Goal: Task Accomplishment & Management: Manage account settings

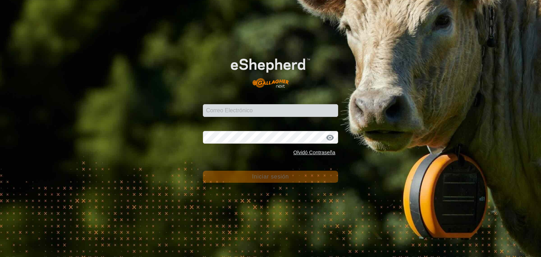
type input "hermanos.hernrecicb@correoganadero.es"
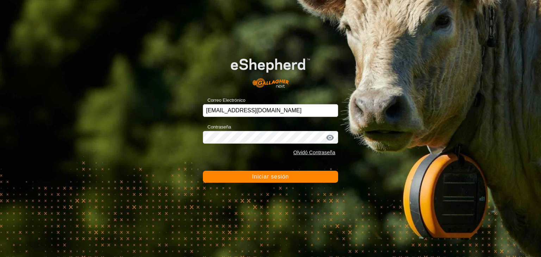
click at [285, 174] on font "Iniciar sesión" at bounding box center [270, 177] width 37 height 6
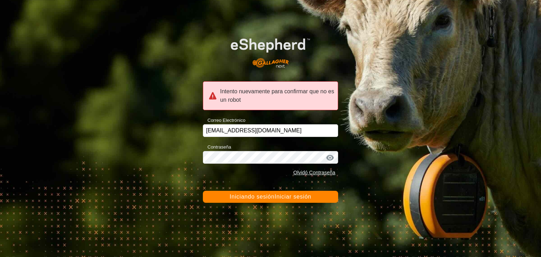
click at [282, 194] on font "Iniciar sesión" at bounding box center [292, 197] width 37 height 6
click at [323, 201] on button "Iniciando sesión Iniciando sesión Iniciar sesión" at bounding box center [270, 197] width 135 height 12
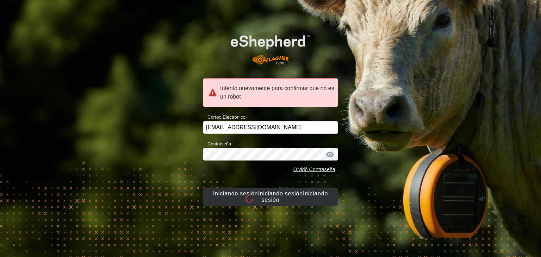
click at [323, 201] on button "Iniciando sesión Iniciando sesión Iniciando sesión" at bounding box center [270, 197] width 135 height 18
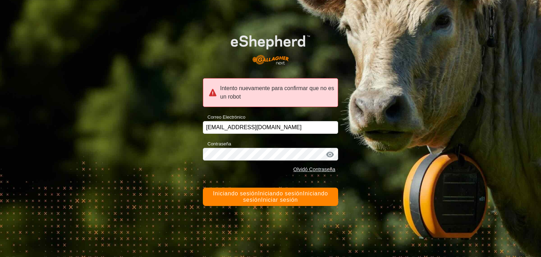
click at [323, 201] on button "Iniciando sesión Iniciando sesión Iniciando sesión Iniciar sesión" at bounding box center [270, 197] width 135 height 18
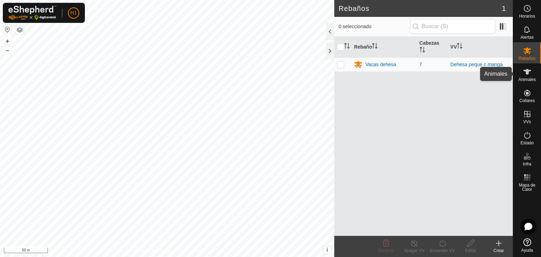
click at [528, 71] on icon at bounding box center [527, 72] width 8 height 6
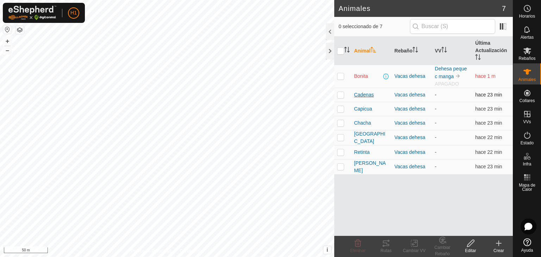
click at [370, 94] on span "Cadenas" at bounding box center [364, 94] width 20 height 7
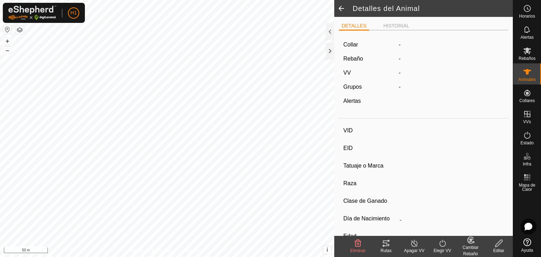
type input "Cadenas"
type input "-"
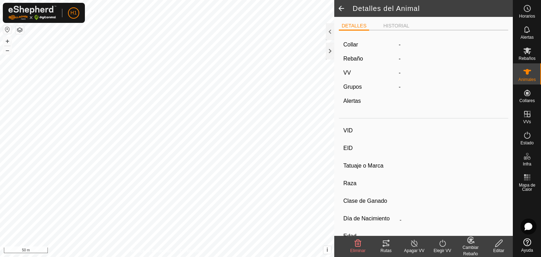
type input "0 kg"
type input "-"
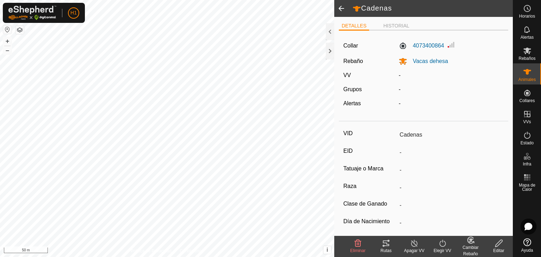
click at [342, 12] on span at bounding box center [341, 8] width 14 height 17
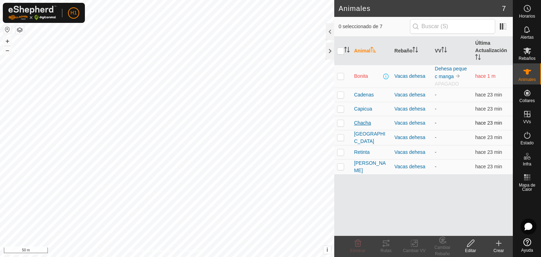
click at [364, 126] on span "Chacha" at bounding box center [362, 122] width 17 height 7
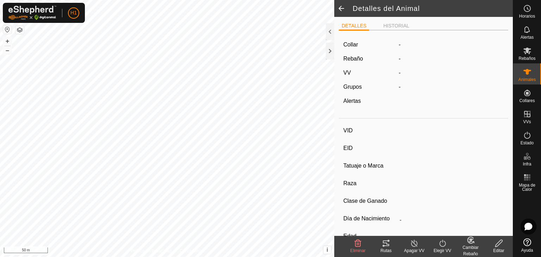
type input "Chacha"
type input "-"
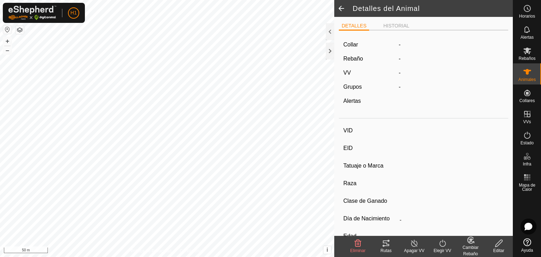
type input "0 kg"
type input "-"
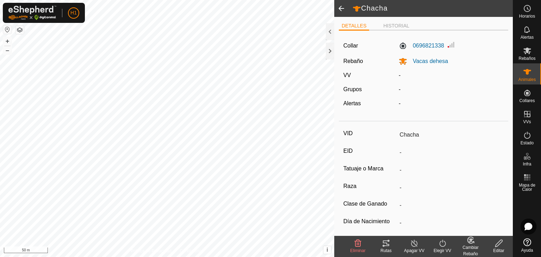
click at [341, 10] on span at bounding box center [341, 8] width 14 height 17
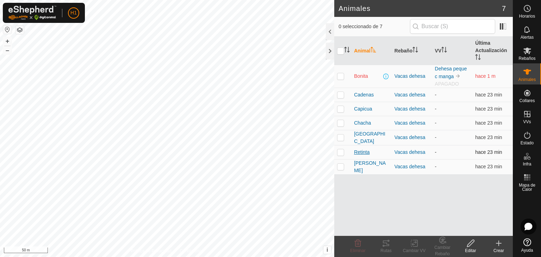
click at [365, 153] on span "Retinta" at bounding box center [361, 152] width 15 height 7
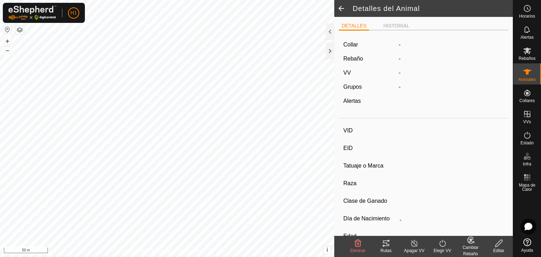
click at [341, 6] on span at bounding box center [341, 8] width 14 height 17
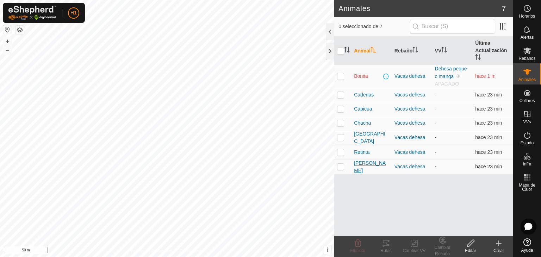
click at [357, 164] on span "[PERSON_NAME]" at bounding box center [371, 167] width 35 height 15
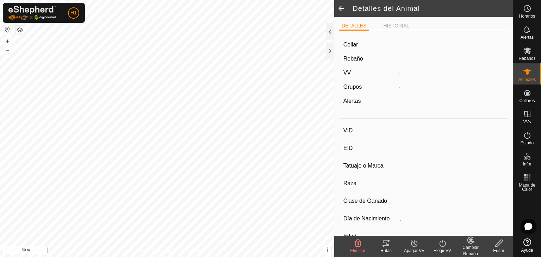
type input "[PERSON_NAME]"
type input "-"
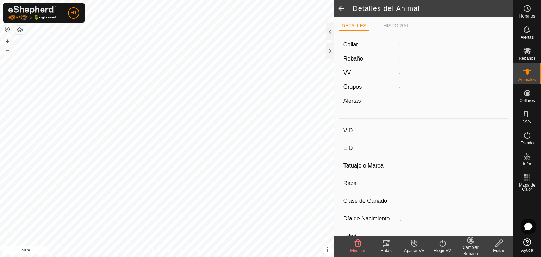
type input "0 kg"
type input "-"
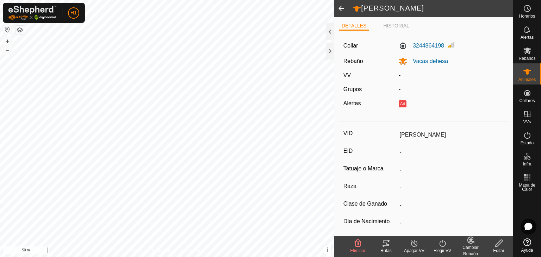
click at [495, 242] on icon at bounding box center [498, 243] width 9 height 8
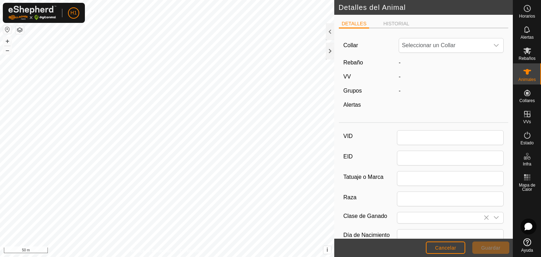
type input "[PERSON_NAME]"
type input "0"
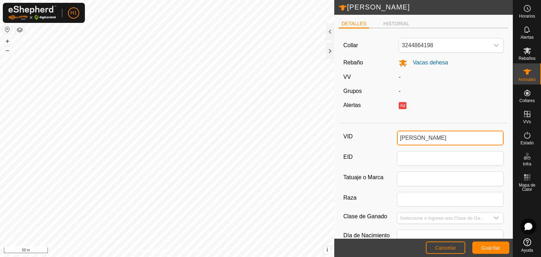
click at [415, 137] on input "[PERSON_NAME]" at bounding box center [450, 138] width 107 height 15
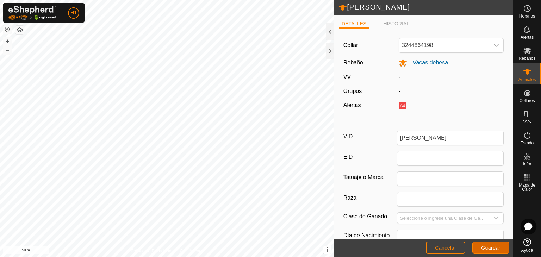
click at [491, 251] on button "Guardar" at bounding box center [490, 248] width 37 height 12
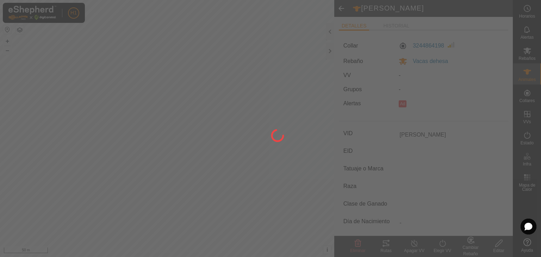
type input "[PERSON_NAME]"
type input "-"
type input "0 kg"
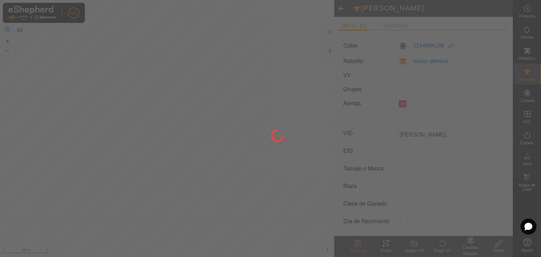
type input "-"
type input "[PERSON_NAME]"
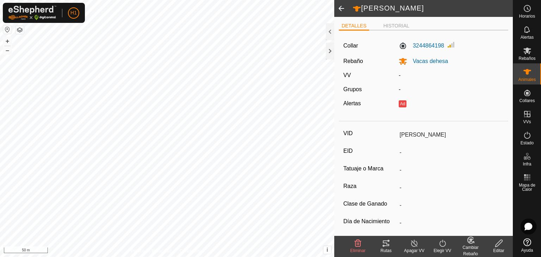
click at [340, 8] on span at bounding box center [341, 8] width 14 height 17
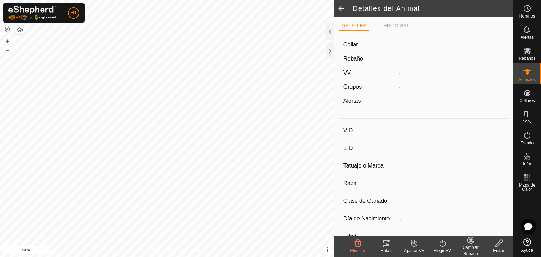
type input "[PERSON_NAME]"
type input "-"
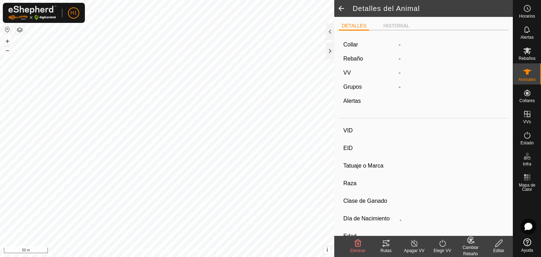
type input "0 kg"
type input "-"
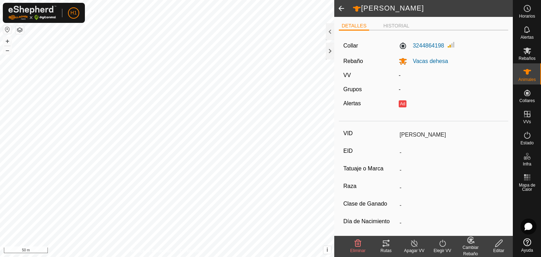
click at [342, 9] on span at bounding box center [341, 8] width 14 height 17
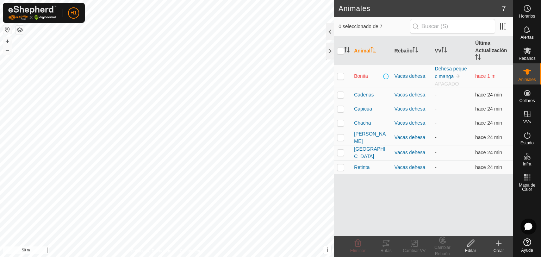
click at [368, 95] on span "Cadenas" at bounding box center [364, 94] width 20 height 7
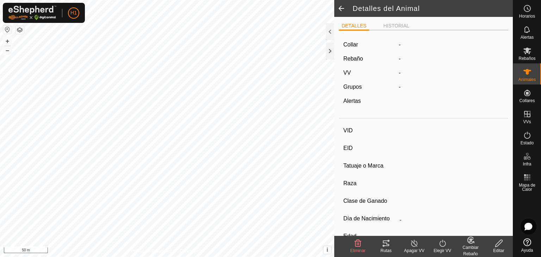
type input "Cadenas"
type input "-"
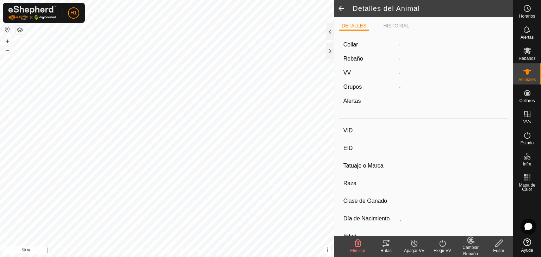
type input "0 kg"
type input "-"
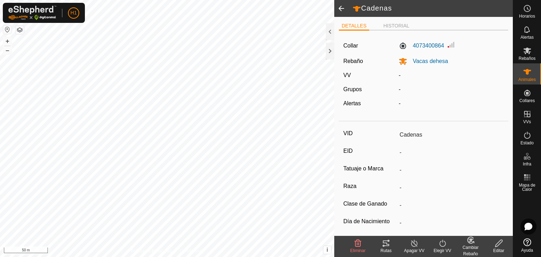
click at [341, 6] on span at bounding box center [341, 8] width 14 height 17
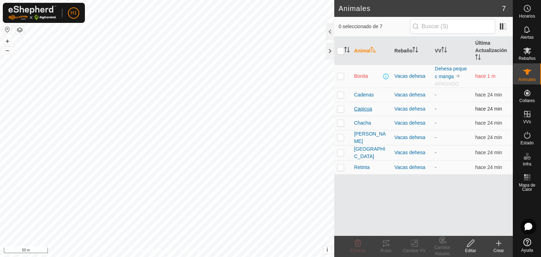
click at [367, 109] on span "Capicua" at bounding box center [363, 108] width 18 height 7
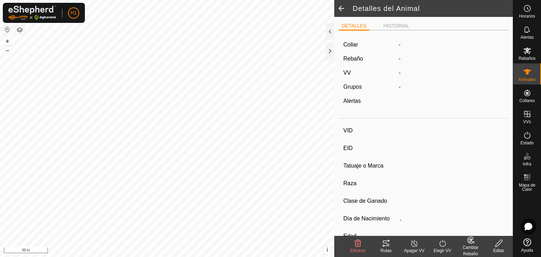
type input "Capicua"
type input "-"
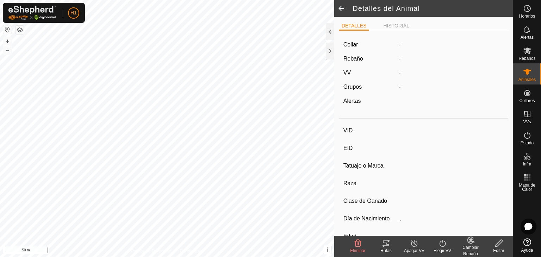
type input "0 kg"
type input "-"
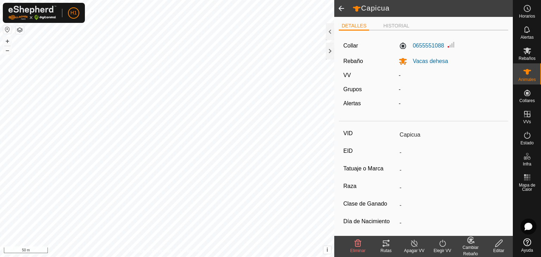
click at [500, 238] on div "Editar" at bounding box center [499, 246] width 28 height 21
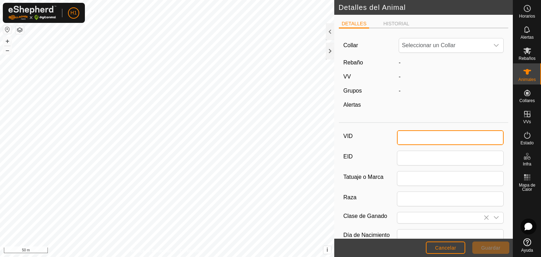
click at [418, 136] on input "VID" at bounding box center [450, 137] width 107 height 15
type input "Capicua"
type input "0"
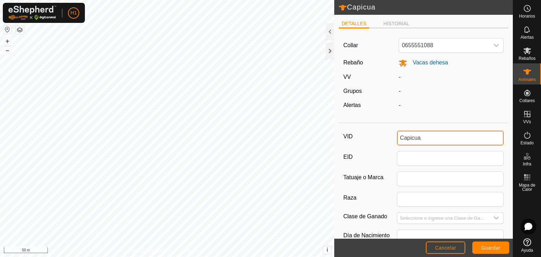
drag, startPoint x: 418, startPoint y: 136, endPoint x: 421, endPoint y: 137, distance: 3.7
click at [421, 137] on input "Capicua" at bounding box center [450, 138] width 107 height 15
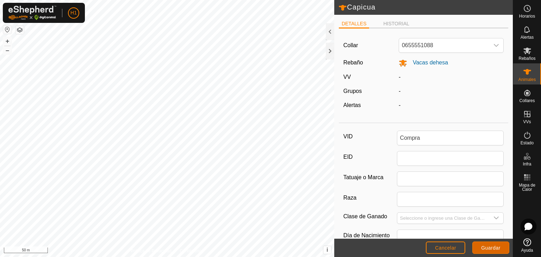
click at [482, 246] on span "Guardar" at bounding box center [490, 248] width 19 height 6
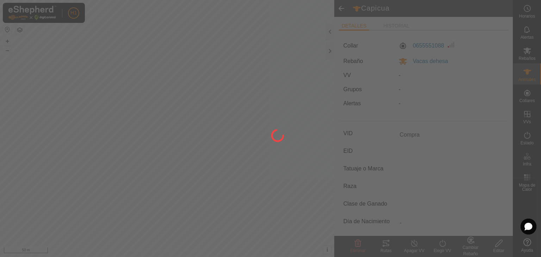
type input "Capicua"
type input "-"
type input "0 kg"
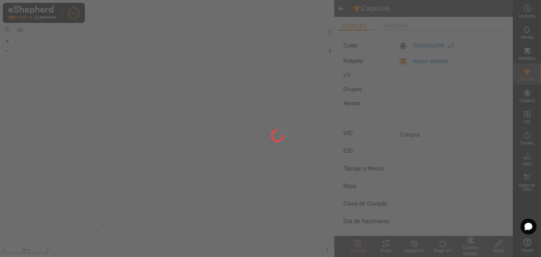
type input "-"
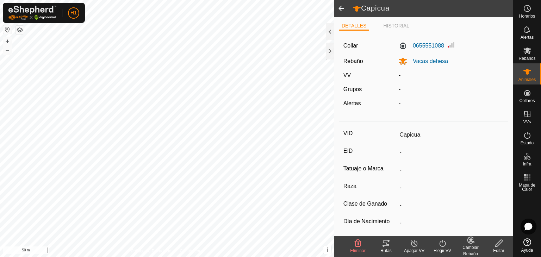
type input "Compra"
click at [337, 8] on span at bounding box center [341, 8] width 14 height 17
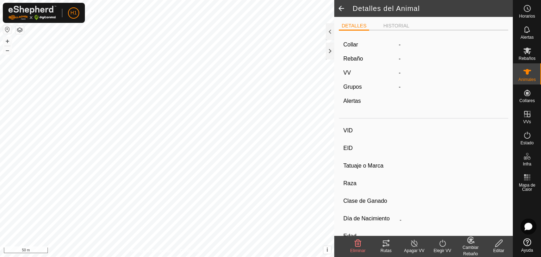
type input "Compra"
type input "-"
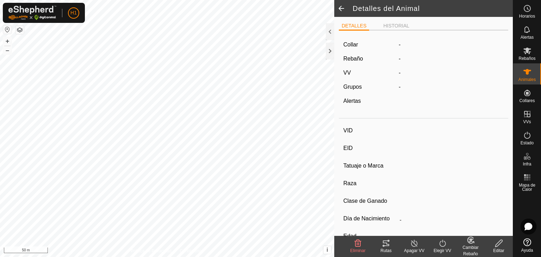
type input "0 kg"
type input "-"
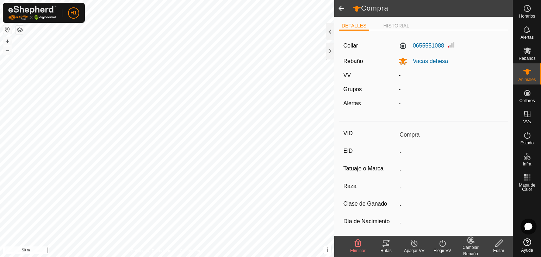
click at [339, 8] on span at bounding box center [341, 8] width 14 height 17
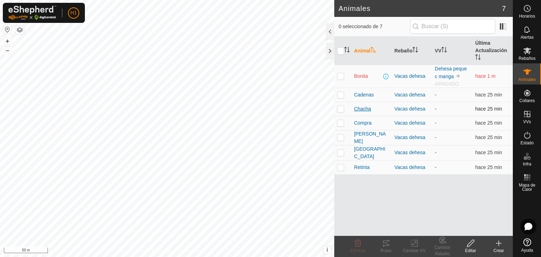
click at [367, 108] on span "Chacha" at bounding box center [362, 108] width 17 height 7
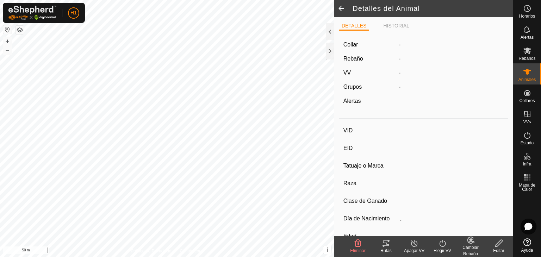
type input "Chacha"
type input "-"
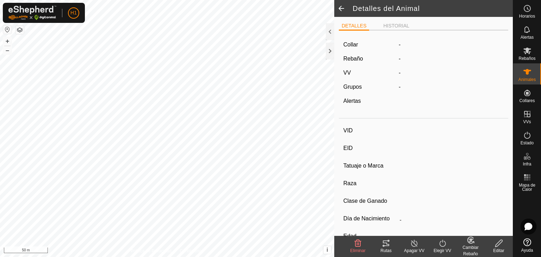
type input "0 kg"
type input "-"
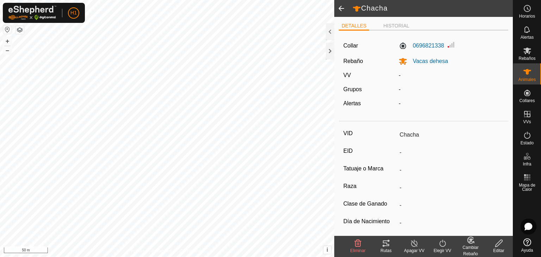
click at [498, 249] on div "Editar" at bounding box center [499, 251] width 28 height 6
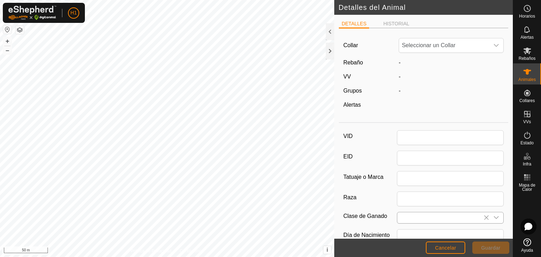
type input "Chacha"
type input "0"
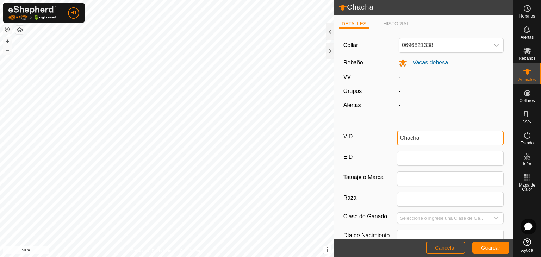
click at [421, 136] on input "Chacha" at bounding box center [450, 138] width 107 height 15
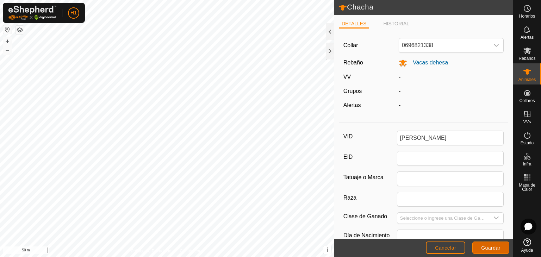
click at [494, 246] on span "Guardar" at bounding box center [490, 248] width 19 height 6
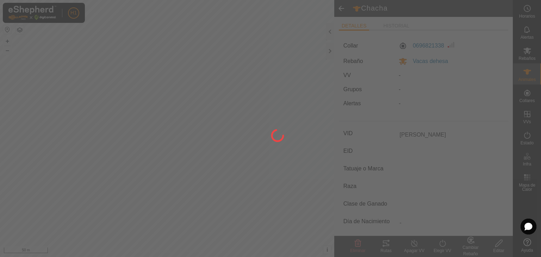
type input "Chacha"
type input "-"
type input "0 kg"
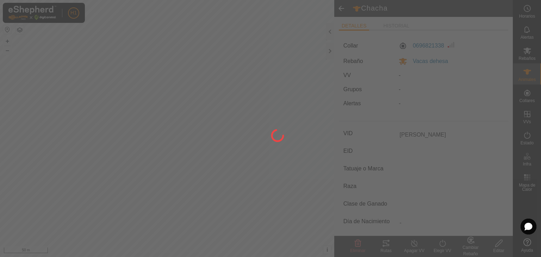
type input "-"
type input "[PERSON_NAME]"
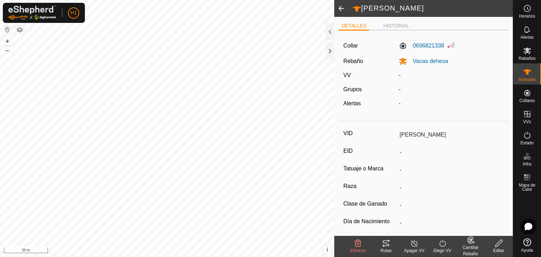
click at [340, 8] on span at bounding box center [341, 8] width 14 height 17
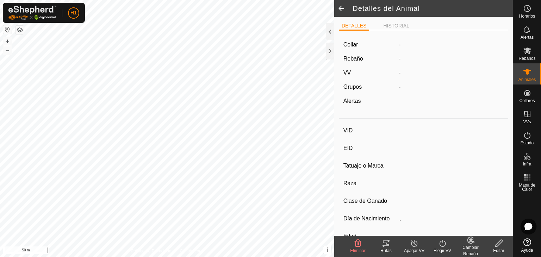
click at [340, 8] on span at bounding box center [341, 8] width 14 height 17
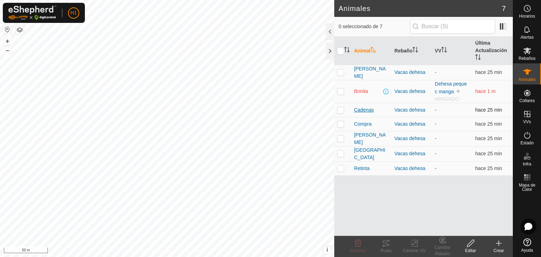
click at [370, 109] on span "Cadenas" at bounding box center [364, 109] width 20 height 7
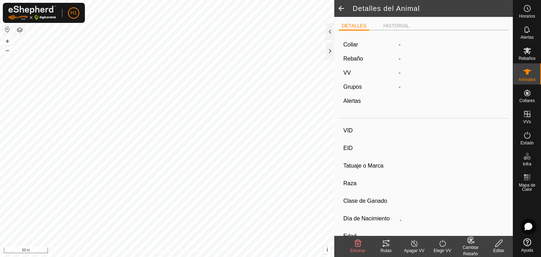
type input "Cadenas"
type input "-"
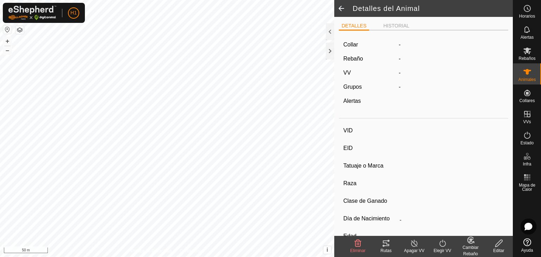
type input "0 kg"
type input "-"
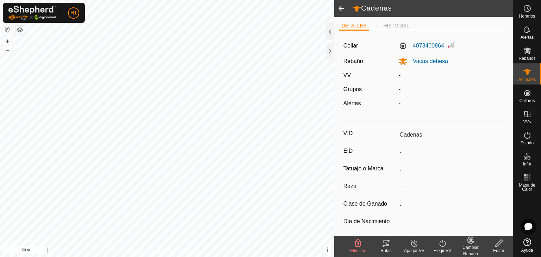
click at [339, 8] on span at bounding box center [341, 8] width 14 height 17
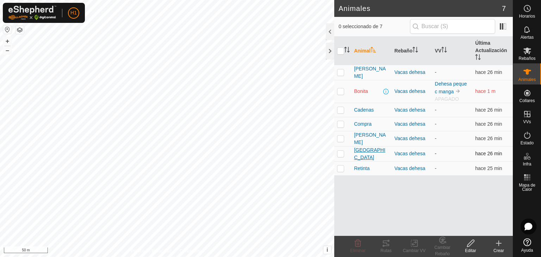
click at [359, 152] on span "[GEOGRAPHIC_DATA]" at bounding box center [371, 153] width 35 height 15
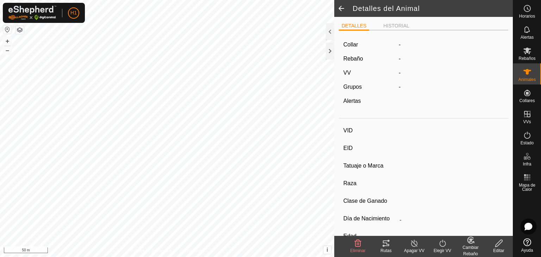
type input "[GEOGRAPHIC_DATA]"
type input "-"
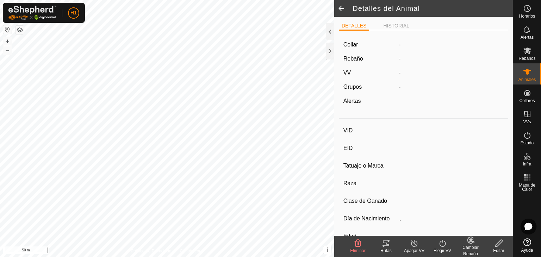
type input "0 kg"
type input "-"
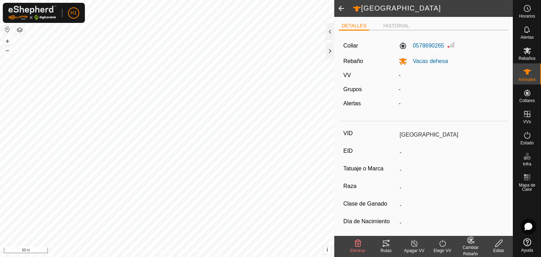
click at [497, 242] on icon at bounding box center [498, 243] width 9 height 8
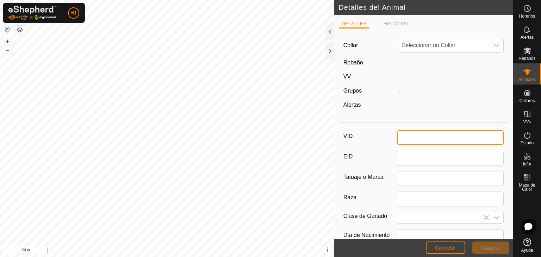
type input "[GEOGRAPHIC_DATA]"
type input "0"
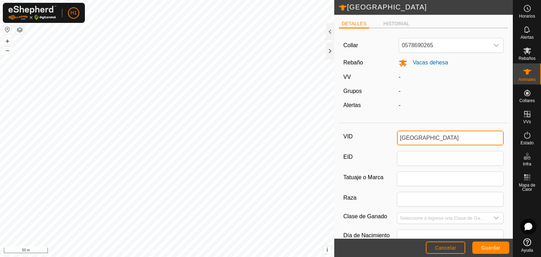
click at [416, 136] on input "[GEOGRAPHIC_DATA]" at bounding box center [450, 138] width 107 height 15
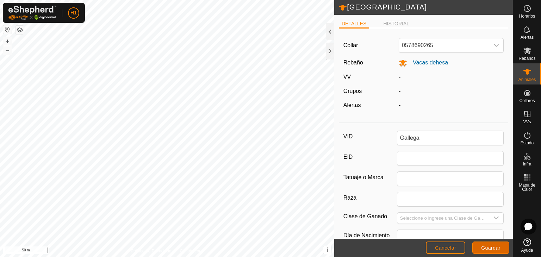
click at [501, 247] on button "Guardar" at bounding box center [490, 248] width 37 height 12
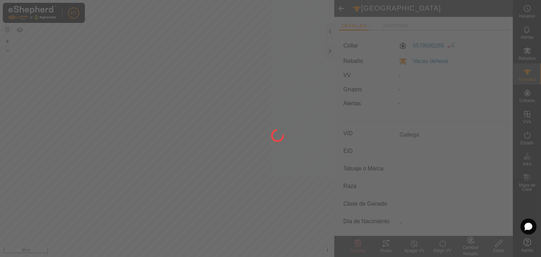
type input "[GEOGRAPHIC_DATA]"
type input "-"
type input "0 kg"
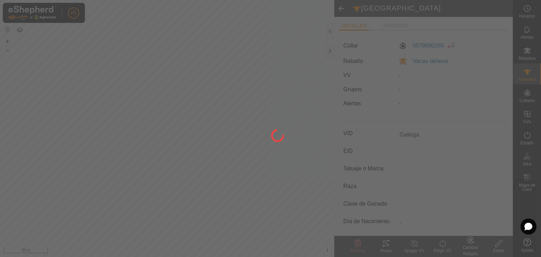
type input "-"
type input "Gallega"
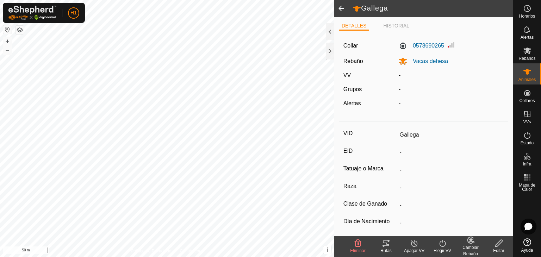
click at [338, 7] on span at bounding box center [341, 8] width 14 height 17
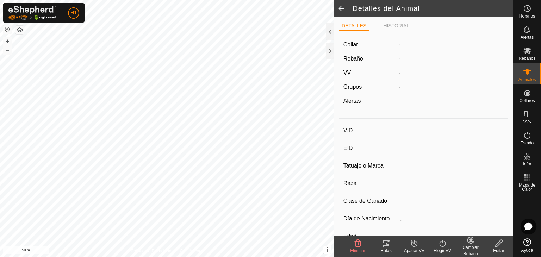
type input "Gallega"
type input "-"
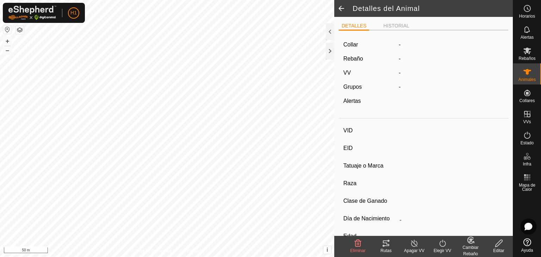
type input "0 kg"
type input "-"
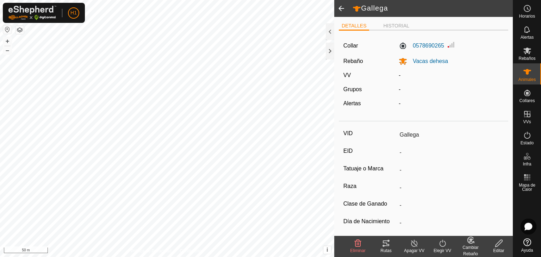
click at [343, 4] on span at bounding box center [341, 8] width 14 height 17
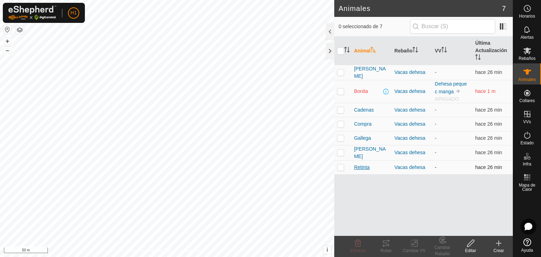
click at [366, 165] on span "Retinta" at bounding box center [361, 167] width 15 height 7
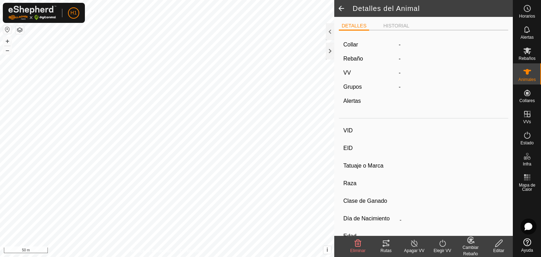
type input "Retinta"
type input "-"
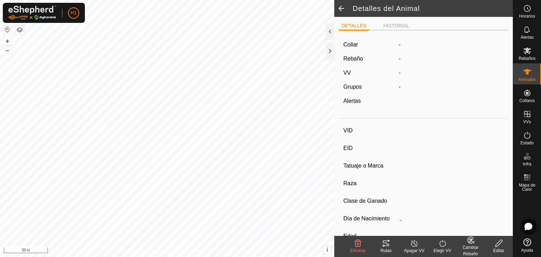
type input "0 kg"
type input "-"
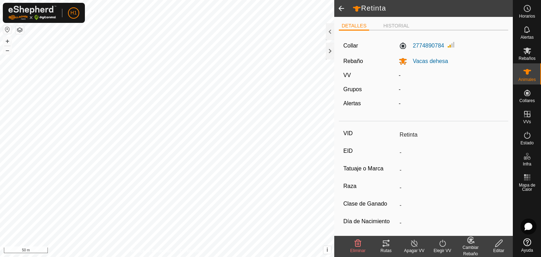
click at [500, 248] on div "Editar" at bounding box center [499, 251] width 28 height 6
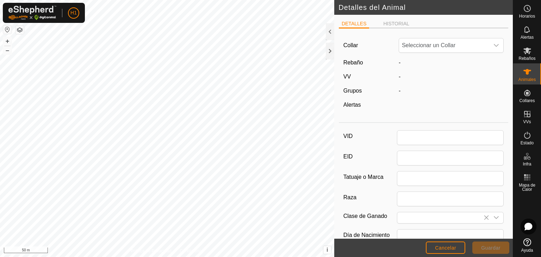
type input "Retinta"
type input "0"
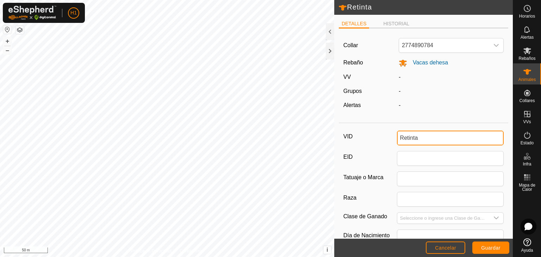
click at [433, 138] on input "Retinta" at bounding box center [450, 138] width 107 height 15
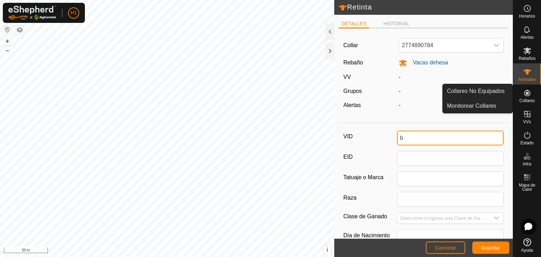
click at [467, 138] on input "b" at bounding box center [450, 138] width 107 height 15
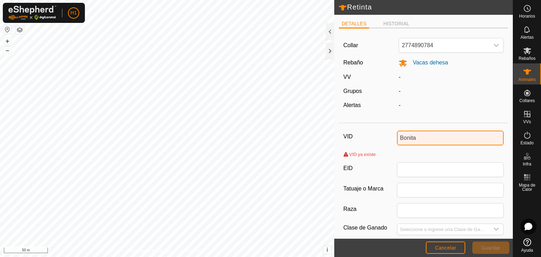
click at [401, 136] on input "Bonita" at bounding box center [450, 138] width 107 height 15
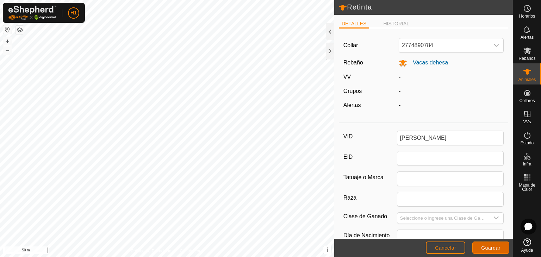
click at [491, 247] on span "Guardar" at bounding box center [490, 248] width 19 height 6
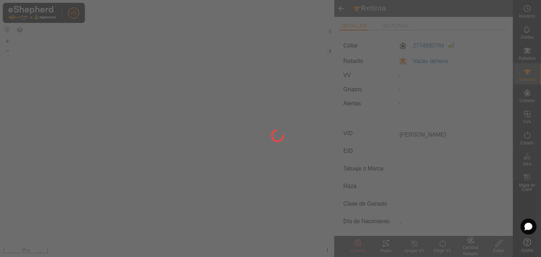
type input "Retinta"
type input "-"
type input "0 kg"
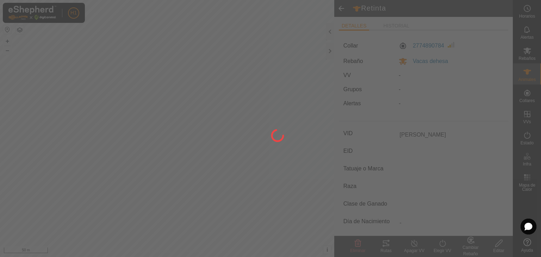
type input "-"
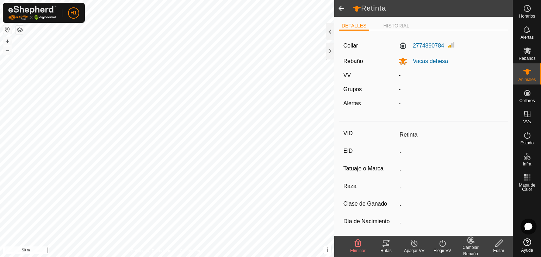
type input "[PERSON_NAME]"
click at [339, 12] on span at bounding box center [341, 8] width 14 height 17
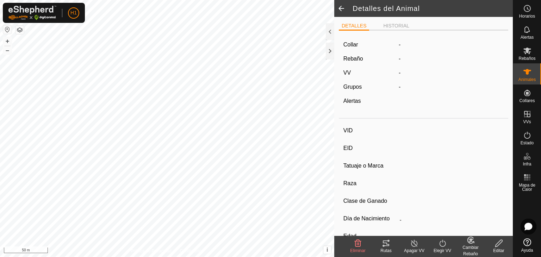
type input "[PERSON_NAME]"
type input "-"
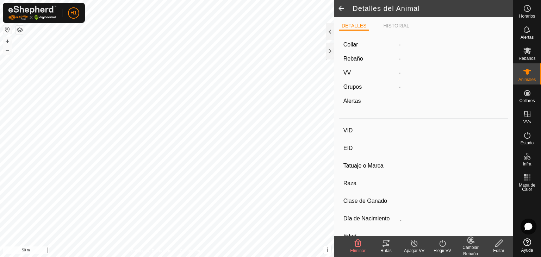
type input "0 kg"
type input "-"
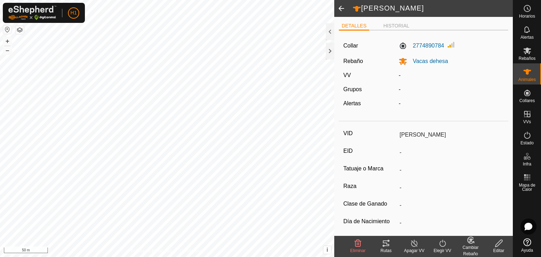
click at [339, 12] on span at bounding box center [341, 8] width 14 height 17
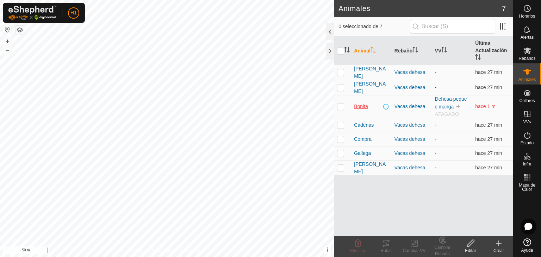
click at [362, 103] on span "Bonita" at bounding box center [361, 106] width 14 height 7
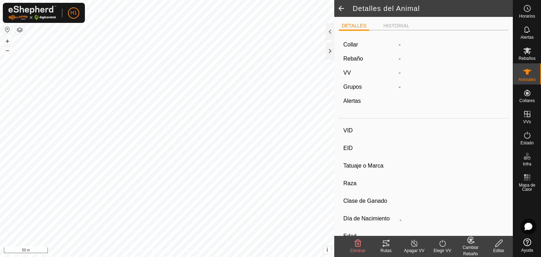
type input "Bonita"
type input "-"
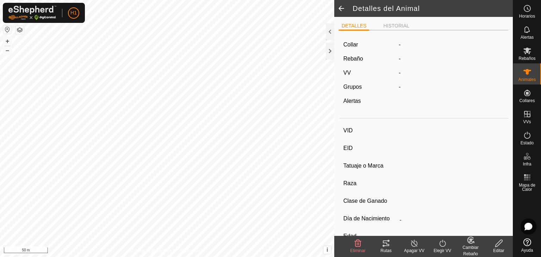
type input "0 kg"
type input "-"
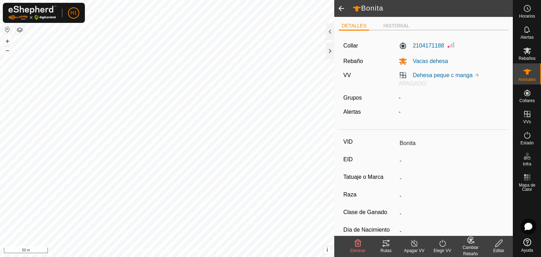
click at [493, 245] on edit-svg-icon at bounding box center [499, 243] width 28 height 8
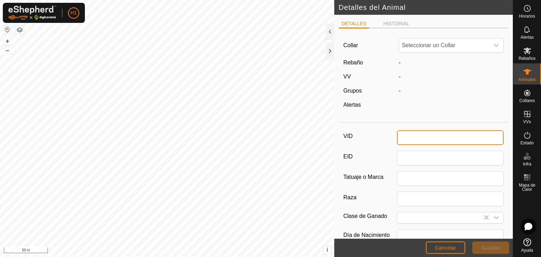
click at [414, 137] on input "VID" at bounding box center [450, 137] width 107 height 15
type input "Bonita"
type input "0"
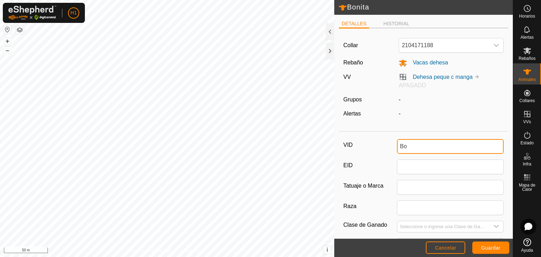
type input "B"
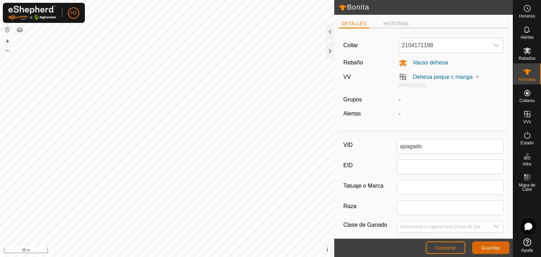
click at [493, 249] on span "Guardar" at bounding box center [490, 248] width 19 height 6
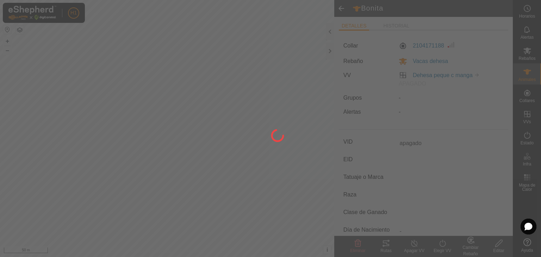
type input "Bonita"
type input "-"
type input "0 kg"
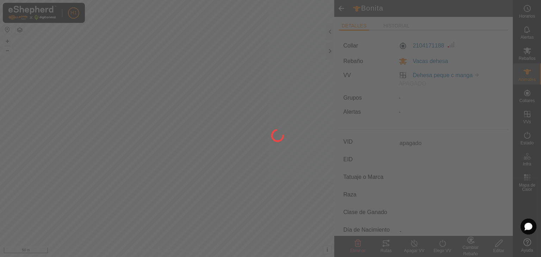
type input "-"
type input "apagado"
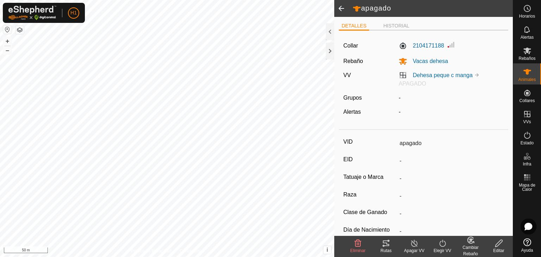
click at [341, 7] on span at bounding box center [341, 8] width 14 height 17
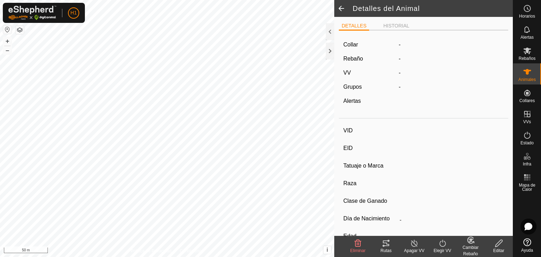
type input "apagado"
type input "-"
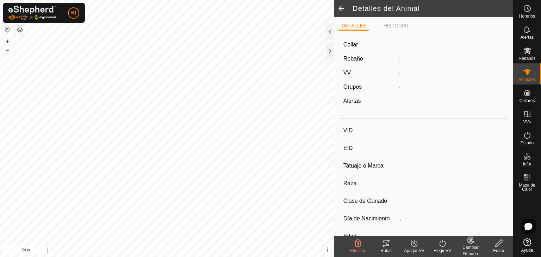
type input "0 kg"
type input "-"
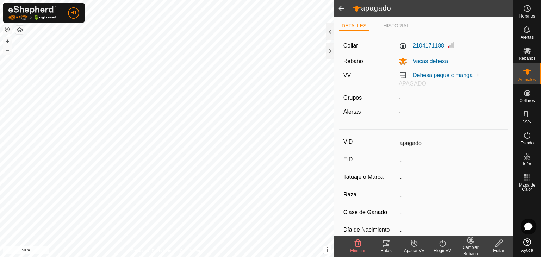
click at [341, 7] on span at bounding box center [341, 8] width 14 height 17
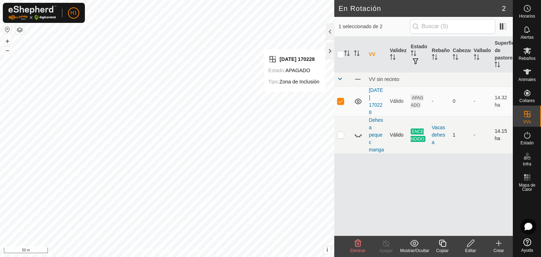
click at [341, 133] on p-checkbox at bounding box center [340, 135] width 7 height 6
checkbox input "true"
click at [341, 133] on p-checkbox at bounding box center [340, 135] width 7 height 6
checkbox input "false"
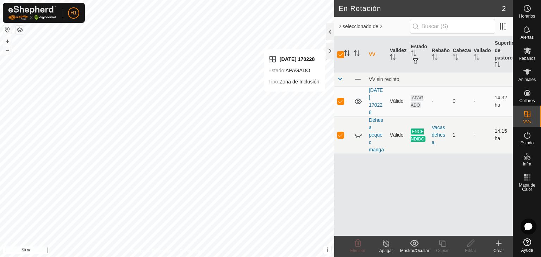
checkbox input "false"
click at [356, 137] on icon at bounding box center [358, 135] width 8 height 8
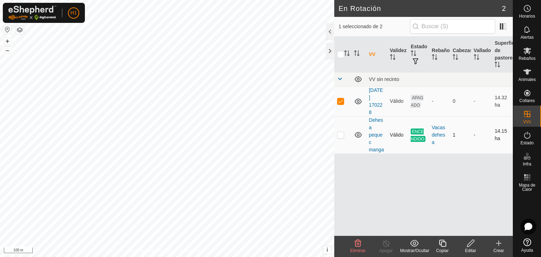
click at [356, 137] on icon at bounding box center [358, 135] width 8 height 8
click at [339, 134] on p-checkbox at bounding box center [340, 135] width 7 height 6
click at [341, 102] on p-checkbox at bounding box center [340, 101] width 7 height 6
click at [440, 134] on div "Vacas dehesa" at bounding box center [439, 135] width 15 height 22
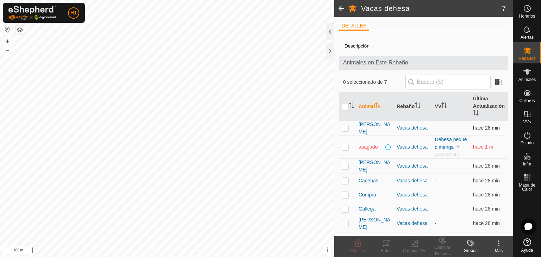
click at [417, 126] on div "Vacas dehesa" at bounding box center [413, 127] width 32 height 7
click at [367, 125] on span "[PERSON_NAME]" at bounding box center [374, 128] width 32 height 15
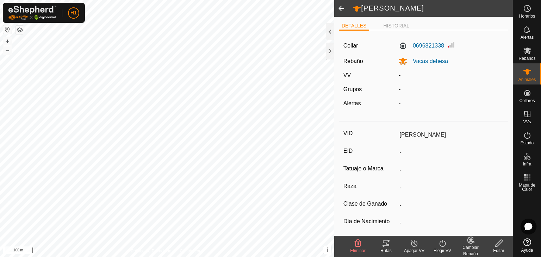
click at [439, 244] on icon at bounding box center [442, 243] width 9 height 8
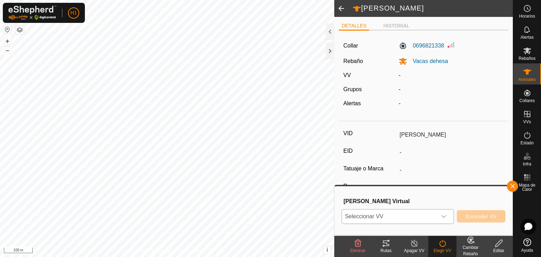
click at [447, 214] on icon "dropdown trigger" at bounding box center [444, 217] width 6 height 6
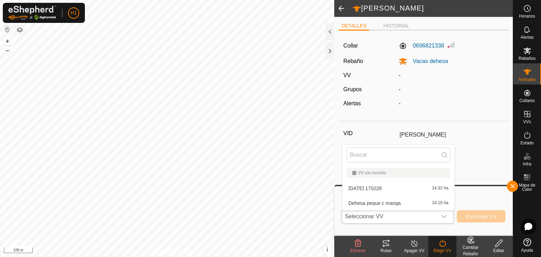
click at [421, 203] on li "Dehesa peque c manga 14.15 ha" at bounding box center [398, 203] width 112 height 14
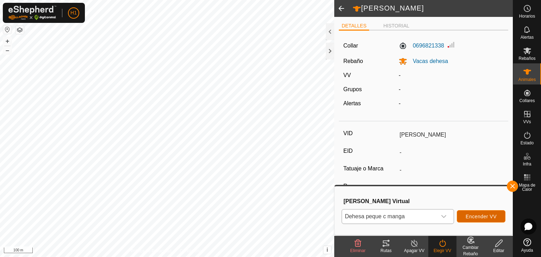
click at [482, 218] on span "Encender VV" at bounding box center [481, 217] width 31 height 6
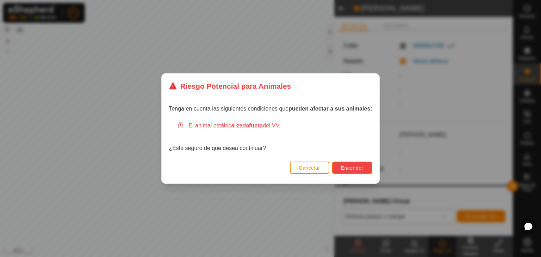
click at [354, 168] on span "Encender" at bounding box center [352, 168] width 23 height 6
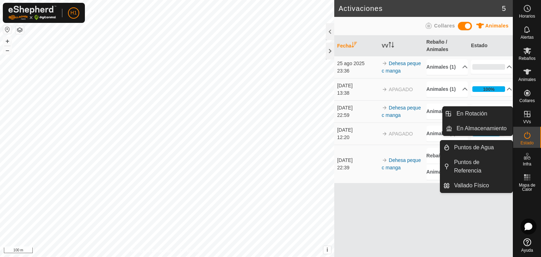
click at [531, 120] on span "VVs" at bounding box center [527, 122] width 8 height 4
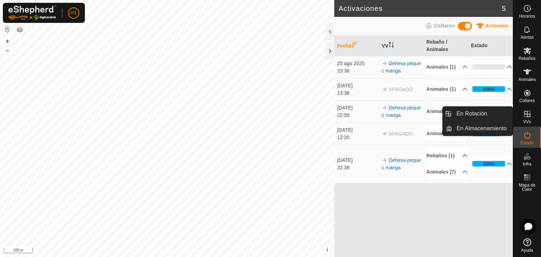
click at [531, 120] on span "VVs" at bounding box center [527, 122] width 8 height 4
click at [531, 119] on es-virtualpaddocks-svg-icon at bounding box center [527, 113] width 13 height 11
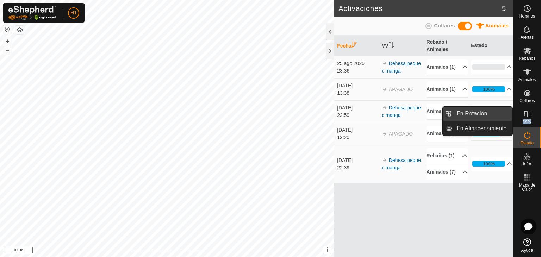
click at [496, 114] on link "En Rotación" at bounding box center [482, 114] width 60 height 14
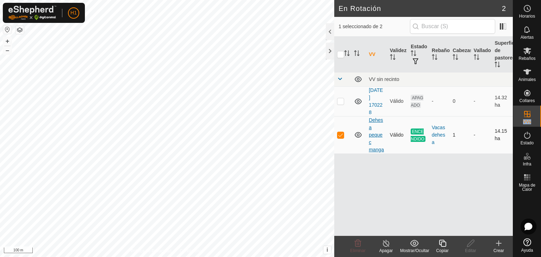
click at [378, 132] on link "Dehesa peque c manga" at bounding box center [376, 134] width 15 height 35
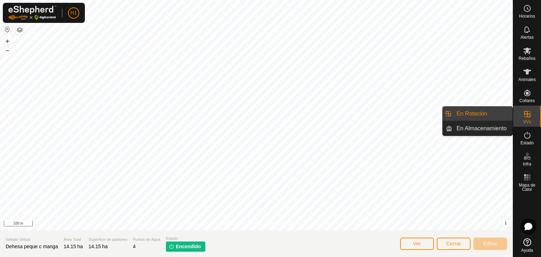
click at [532, 119] on es-virtualpaddocks-svg-icon at bounding box center [527, 113] width 13 height 11
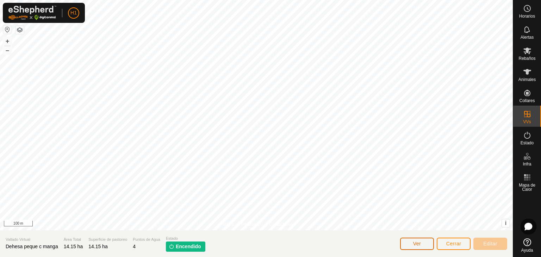
click at [423, 244] on button "Ver" at bounding box center [417, 244] width 34 height 12
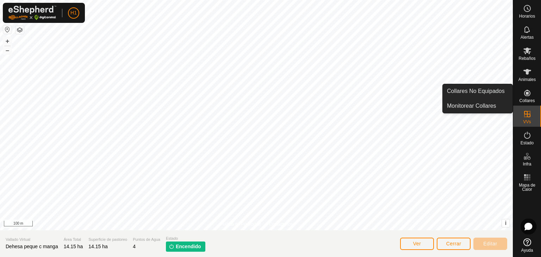
click at [533, 92] on div "Collares" at bounding box center [527, 95] width 28 height 21
click at [526, 92] on icon at bounding box center [527, 93] width 6 height 6
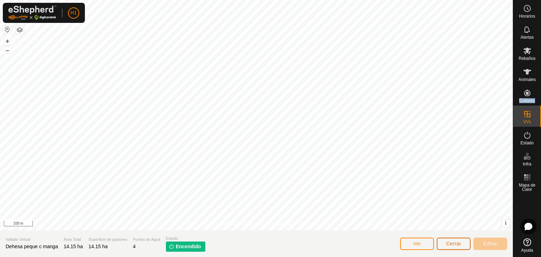
click at [444, 247] on button "Cerrar" at bounding box center [454, 244] width 34 height 12
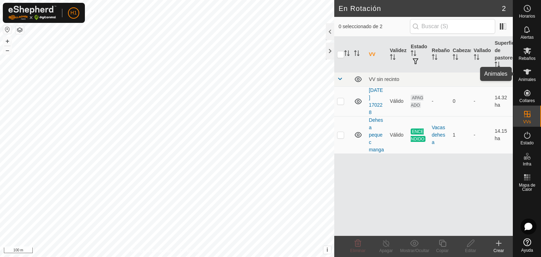
click at [528, 75] on icon at bounding box center [527, 72] width 8 height 8
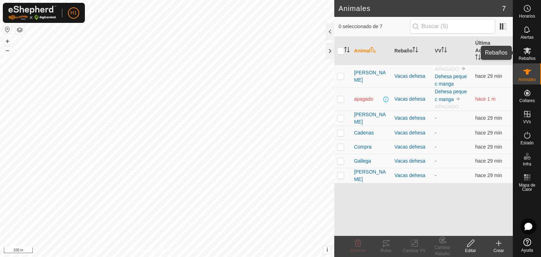
click at [531, 56] on span "Rebaños" at bounding box center [526, 58] width 17 height 4
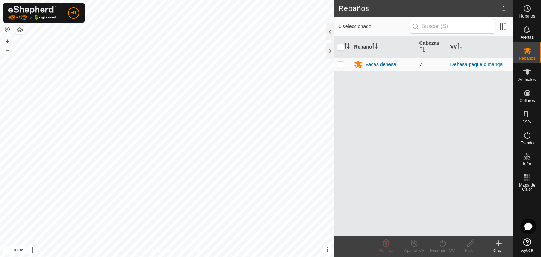
click at [462, 62] on link "Dehesa peque c manga" at bounding box center [476, 65] width 52 height 6
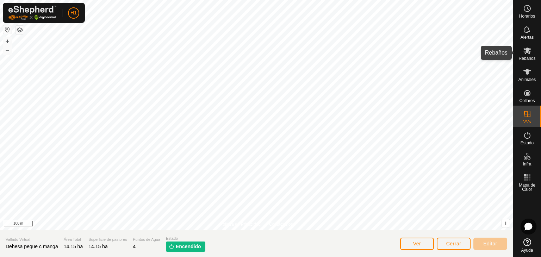
click at [527, 58] on span "Rebaños" at bounding box center [526, 58] width 17 height 4
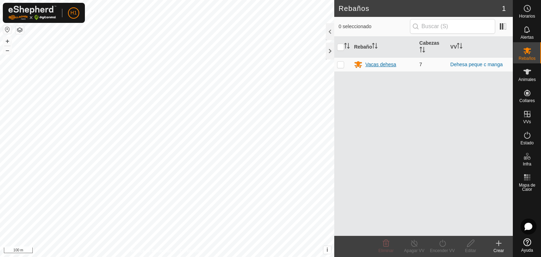
click at [392, 64] on div "Vacas dehesa" at bounding box center [380, 64] width 31 height 7
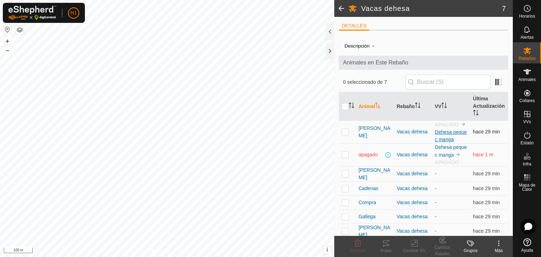
scroll to position [15, 0]
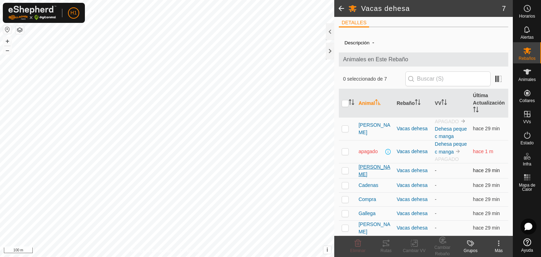
click at [367, 171] on span "[PERSON_NAME]" at bounding box center [374, 170] width 32 height 15
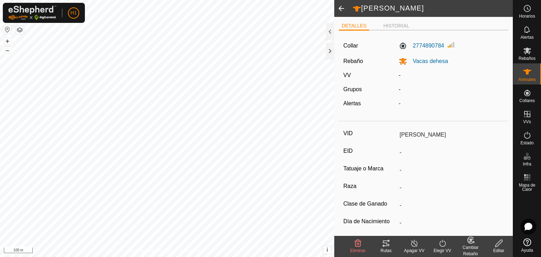
click at [441, 246] on icon at bounding box center [442, 243] width 6 height 7
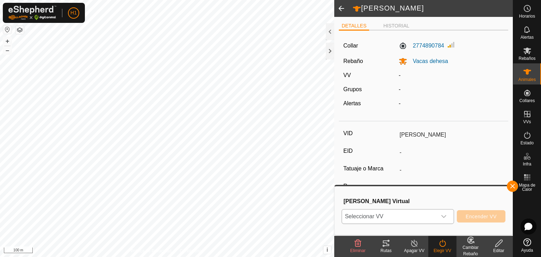
click at [443, 216] on icon "dropdown trigger" at bounding box center [444, 217] width 6 height 6
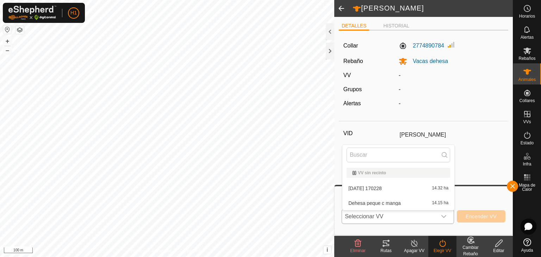
click at [408, 200] on li "Dehesa peque c manga 14.15 ha" at bounding box center [398, 203] width 112 height 14
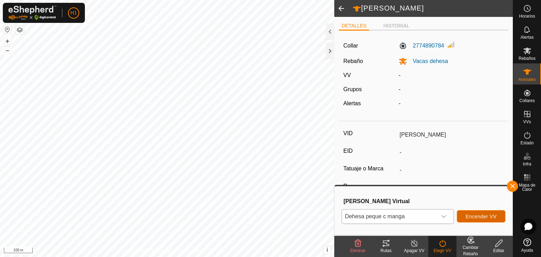
click at [471, 216] on span "Encender VV" at bounding box center [481, 217] width 31 height 6
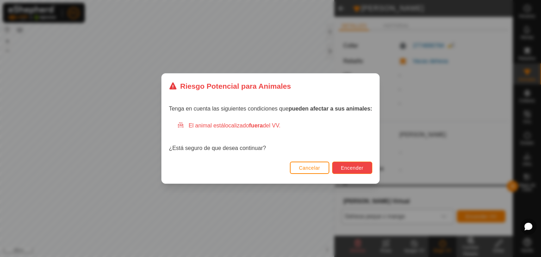
click at [364, 166] on button "Encender" at bounding box center [352, 168] width 40 height 12
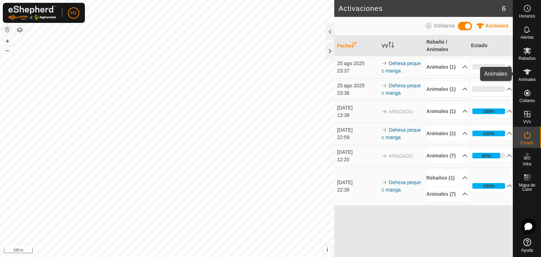
click at [524, 72] on icon at bounding box center [527, 72] width 8 height 8
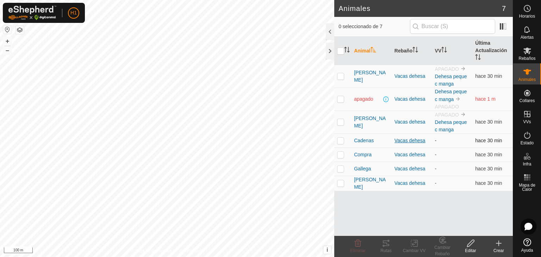
click at [418, 141] on div "Vacas dehesa" at bounding box center [411, 140] width 35 height 7
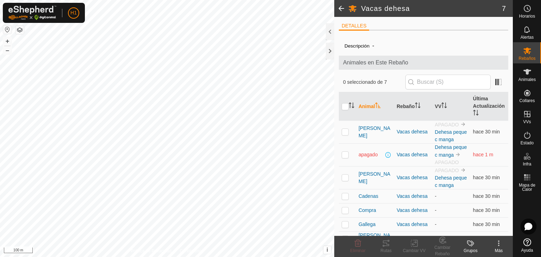
click at [339, 8] on span at bounding box center [341, 8] width 14 height 17
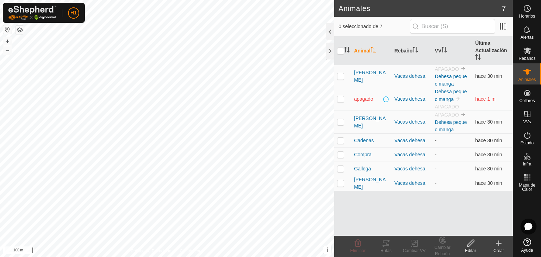
click at [339, 138] on p-checkbox at bounding box center [340, 141] width 7 height 6
click at [341, 152] on p-checkbox at bounding box center [340, 155] width 7 height 6
click at [342, 164] on td at bounding box center [342, 169] width 17 height 14
click at [341, 184] on p-checkbox at bounding box center [340, 183] width 7 height 6
click at [410, 247] on icon at bounding box center [414, 243] width 9 height 8
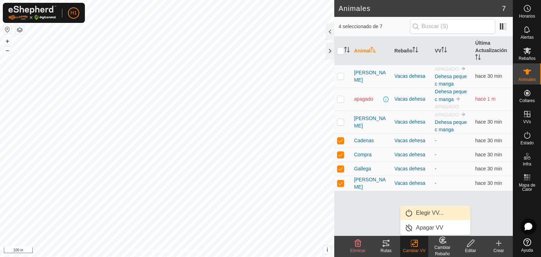
click at [422, 210] on link "Elegir VV..." at bounding box center [435, 213] width 70 height 14
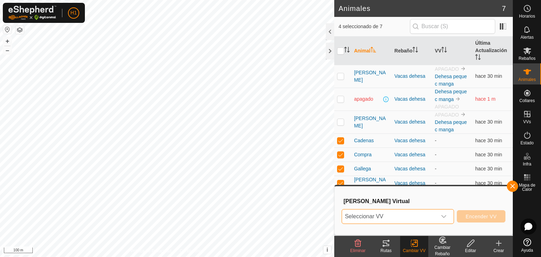
click at [434, 216] on span "Seleccionar VV" at bounding box center [389, 217] width 95 height 14
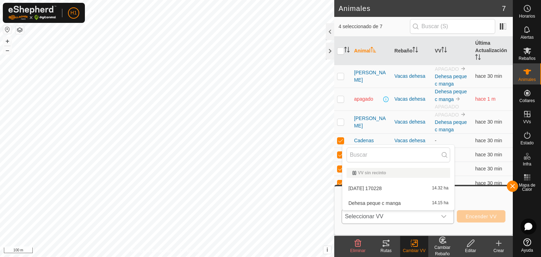
click at [404, 202] on li "Dehesa peque c manga 14.15 ha" at bounding box center [398, 203] width 112 height 14
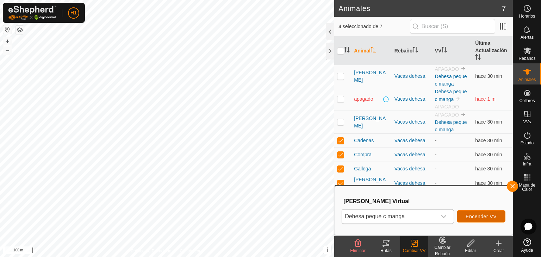
click at [480, 217] on span "Encender VV" at bounding box center [481, 217] width 31 height 6
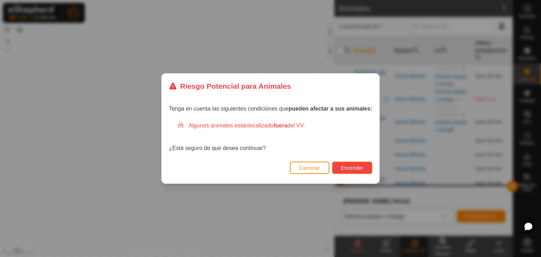
click at [359, 167] on span "Encender" at bounding box center [352, 168] width 23 height 6
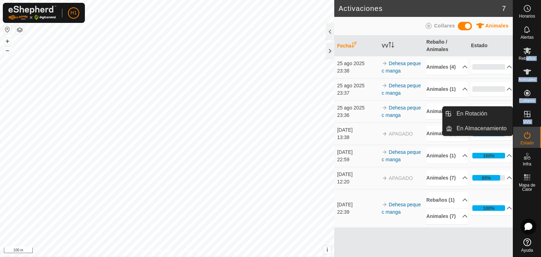
drag, startPoint x: 527, startPoint y: 61, endPoint x: 528, endPoint y: 110, distance: 49.3
click at [528, 110] on nav "Horarios Alertas Rebaños Animales Collares VVs Estado Infra Mapa de Calor Ayuda" at bounding box center [527, 128] width 28 height 257
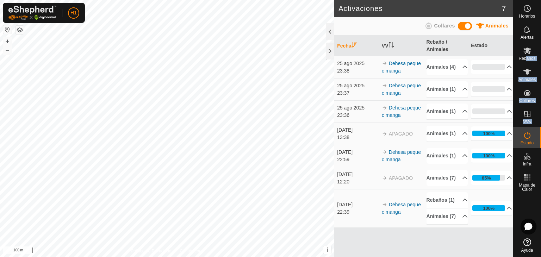
click at [528, 110] on icon at bounding box center [527, 114] width 8 height 8
click at [528, 113] on icon at bounding box center [527, 114] width 8 height 8
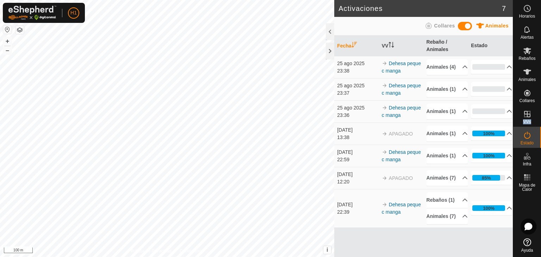
click at [528, 113] on icon at bounding box center [527, 114] width 8 height 8
click at [330, 34] on div at bounding box center [330, 31] width 8 height 17
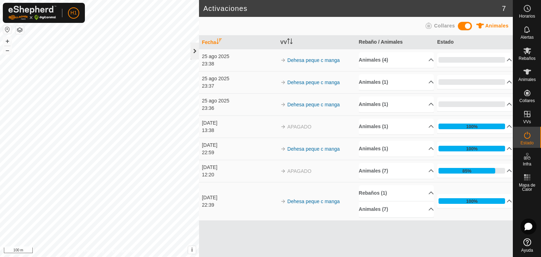
click at [193, 54] on div at bounding box center [195, 51] width 8 height 17
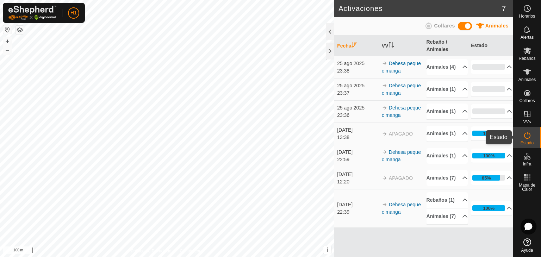
click at [531, 141] on span "Estado" at bounding box center [526, 143] width 13 height 4
drag, startPoint x: 531, startPoint y: 141, endPoint x: 390, endPoint y: 57, distance: 163.6
click at [390, 57] on td "Dehesa peque c manga" at bounding box center [401, 67] width 45 height 22
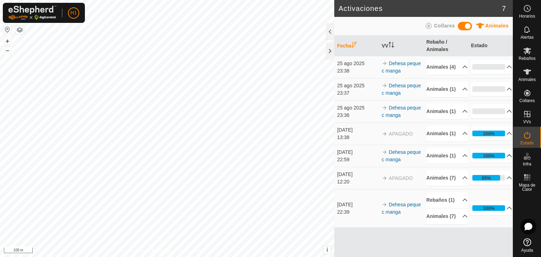
click at [497, 161] on p-accordion-header "100%" at bounding box center [491, 156] width 41 height 14
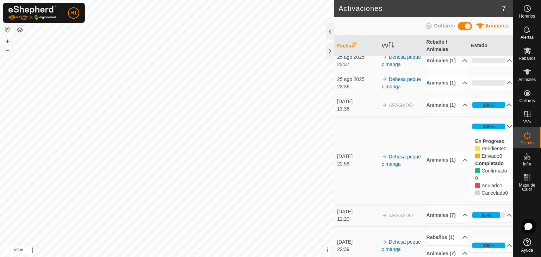
click at [497, 133] on p-accordion-header "100%" at bounding box center [491, 126] width 41 height 14
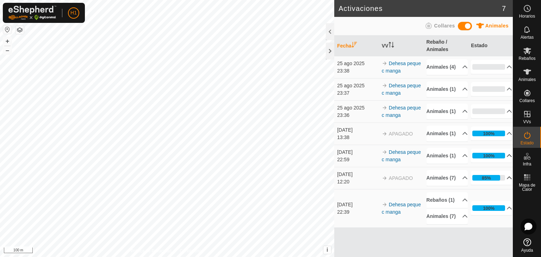
click at [499, 185] on p-accordion-header "85%" at bounding box center [491, 178] width 41 height 14
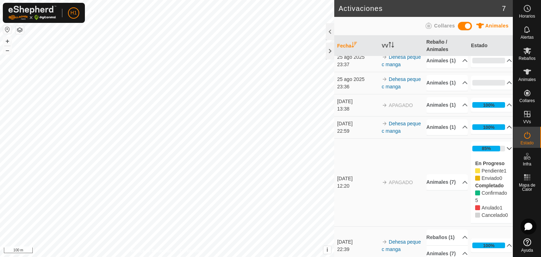
click at [499, 156] on p-accordion-header "85%" at bounding box center [491, 149] width 41 height 14
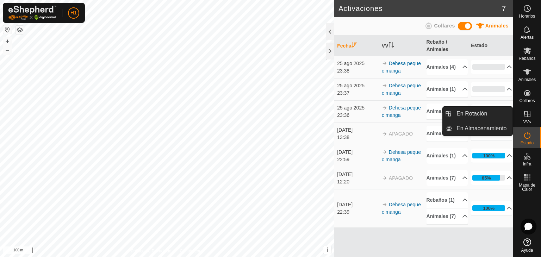
click at [530, 119] on es-virtualpaddocks-svg-icon at bounding box center [527, 113] width 13 height 11
click at [493, 119] on link "En Rotación" at bounding box center [482, 114] width 60 height 14
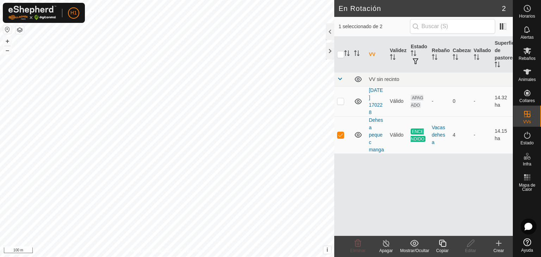
click at [453, 197] on div "VV Validez Estado Rebaño [PERSON_NAME] Superficie de pastoreo VV sin recinto [D…" at bounding box center [423, 136] width 179 height 199
